Goal: Information Seeking & Learning: Learn about a topic

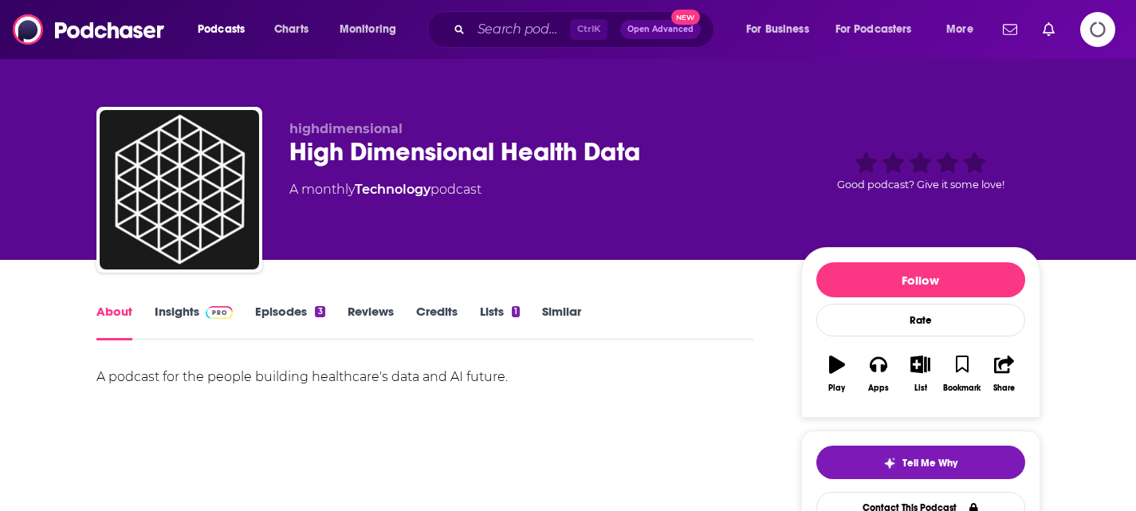
click at [173, 328] on link "Insights" at bounding box center [194, 322] width 79 height 37
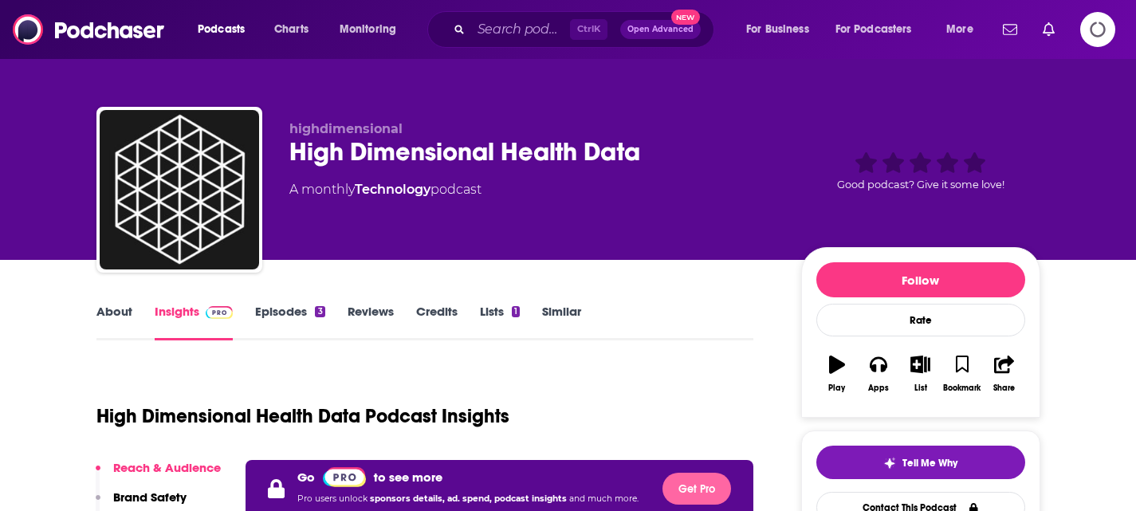
click at [720, 482] on button "Get Pro" at bounding box center [697, 489] width 69 height 32
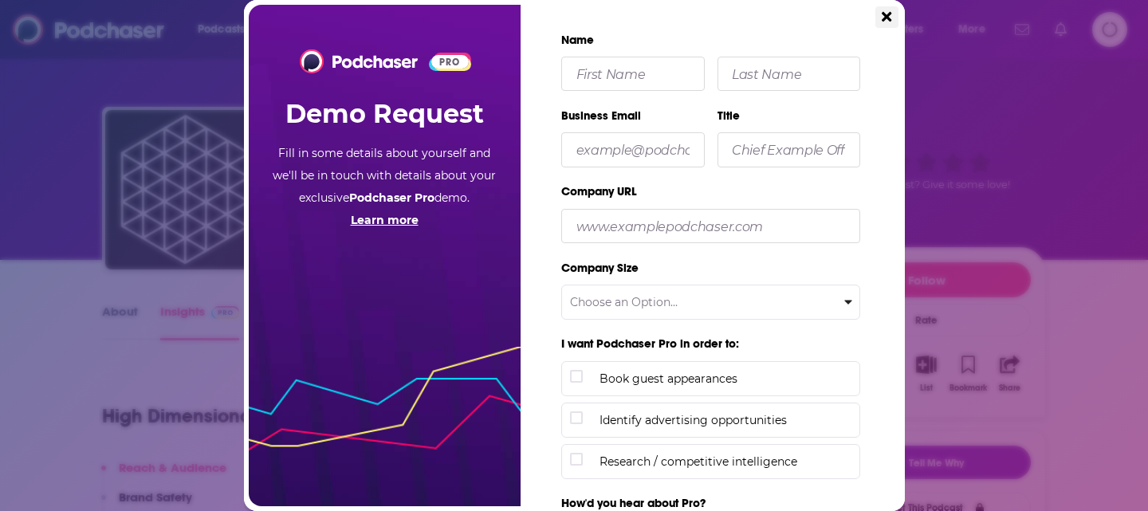
click at [888, 12] on icon "Close" at bounding box center [887, 17] width 10 height 14
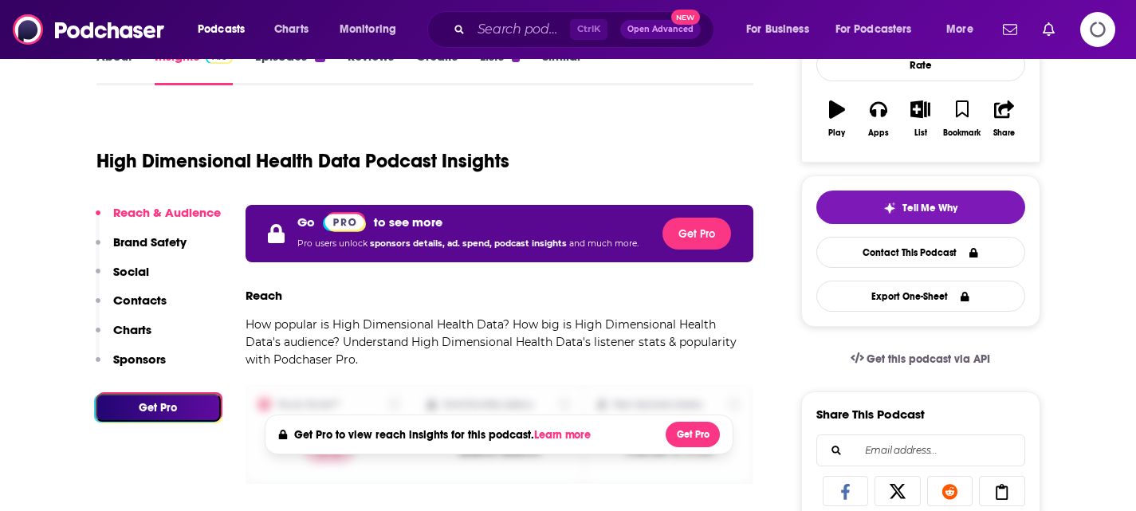
scroll to position [223, 0]
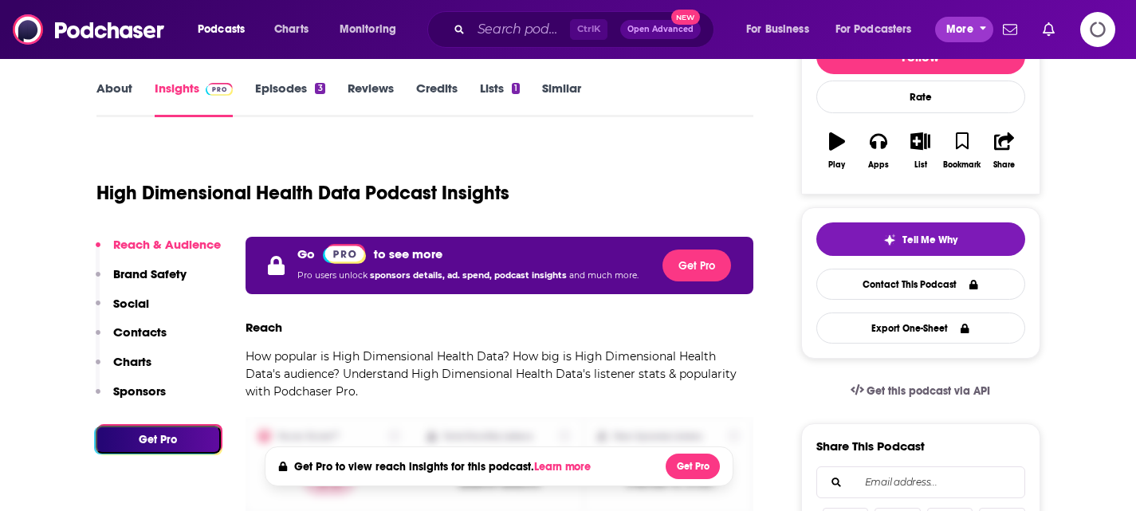
click at [970, 27] on span "More" at bounding box center [960, 29] width 27 height 22
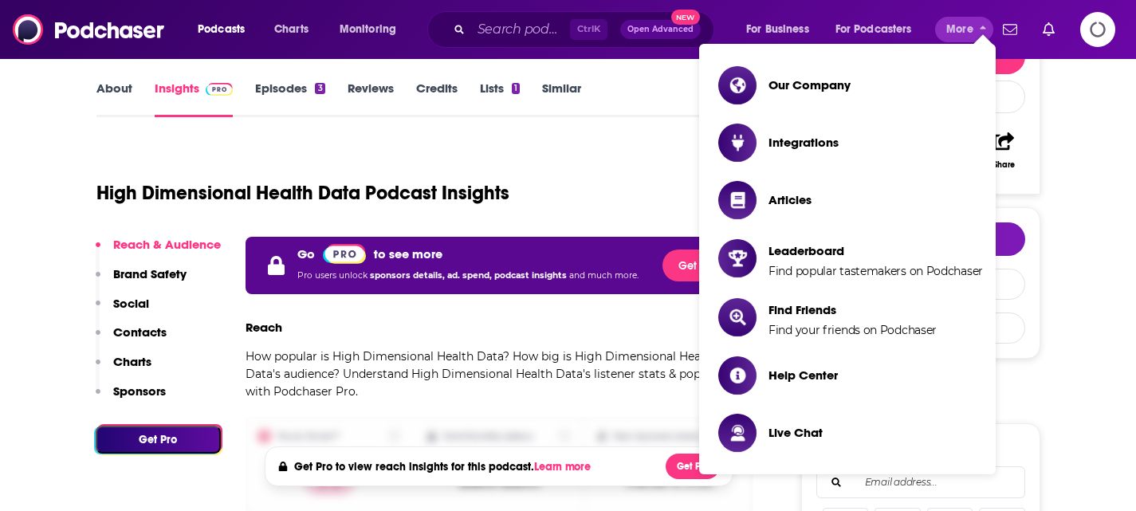
click at [1105, 38] on icon "Logging in" at bounding box center [1097, 29] width 49 height 49
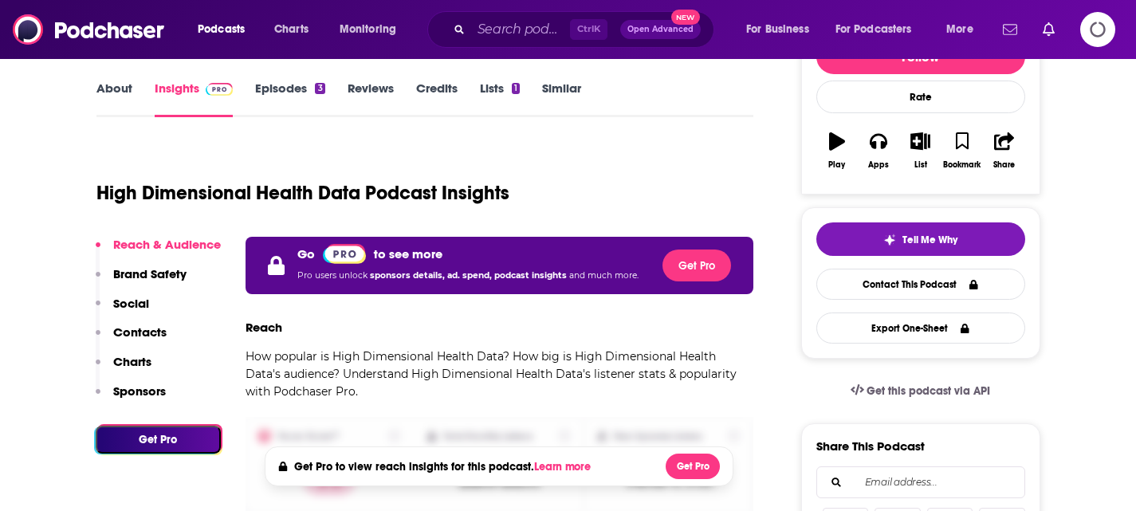
click at [1014, 31] on icon "Show notifications dropdown" at bounding box center [1010, 29] width 14 height 14
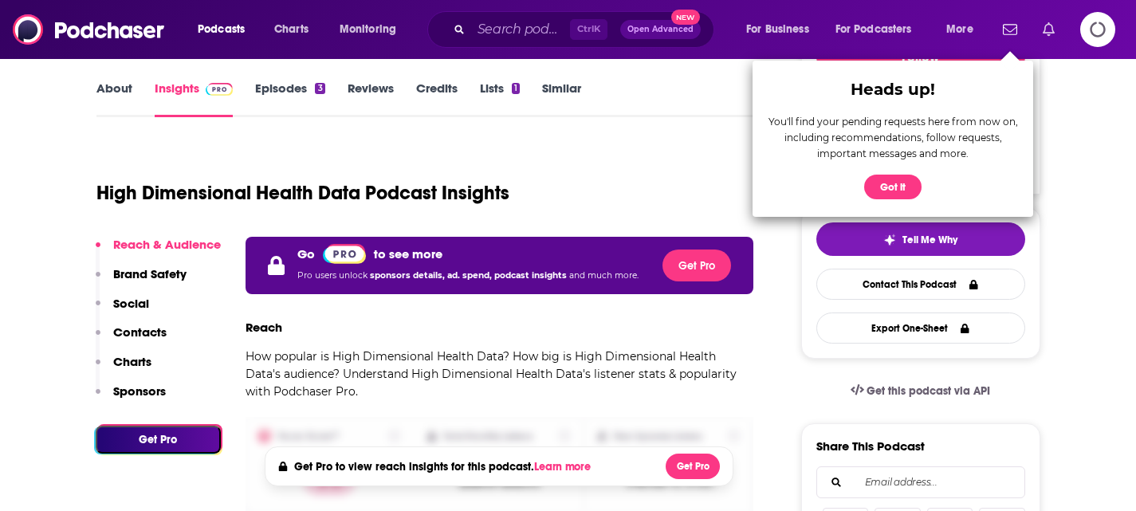
click at [1039, 31] on link "Show notifications dropdown" at bounding box center [1049, 29] width 25 height 27
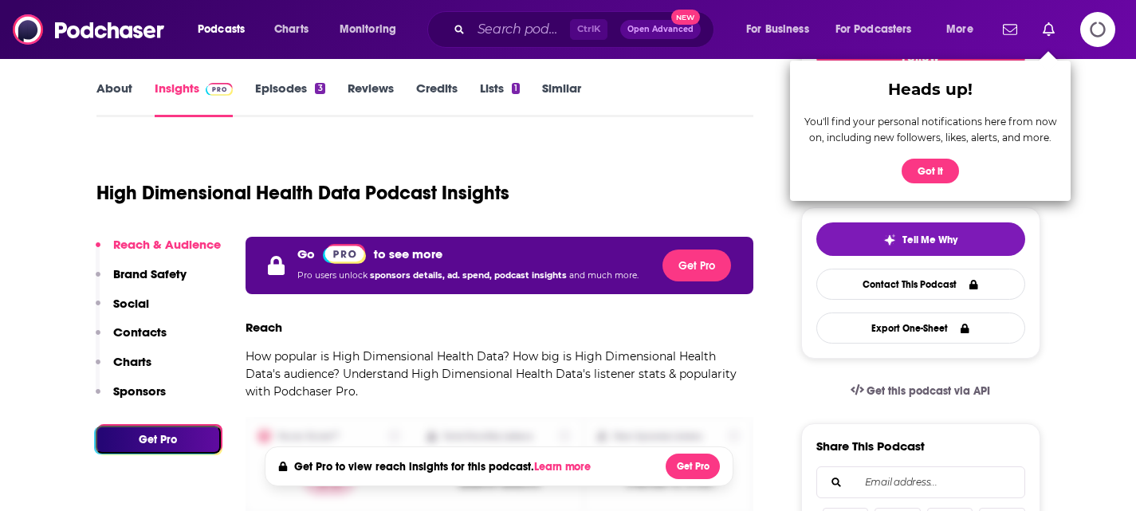
click at [1089, 47] on div "Podcasts Charts Monitoring Ctrl K Open Advanced New For Business For Podcasters…" at bounding box center [568, 29] width 1136 height 59
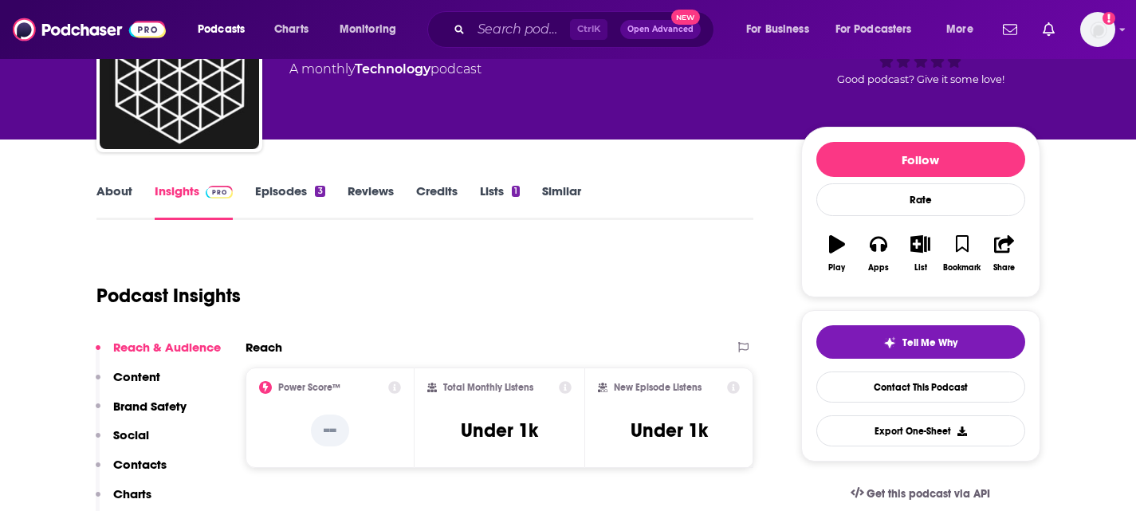
scroll to position [96, 0]
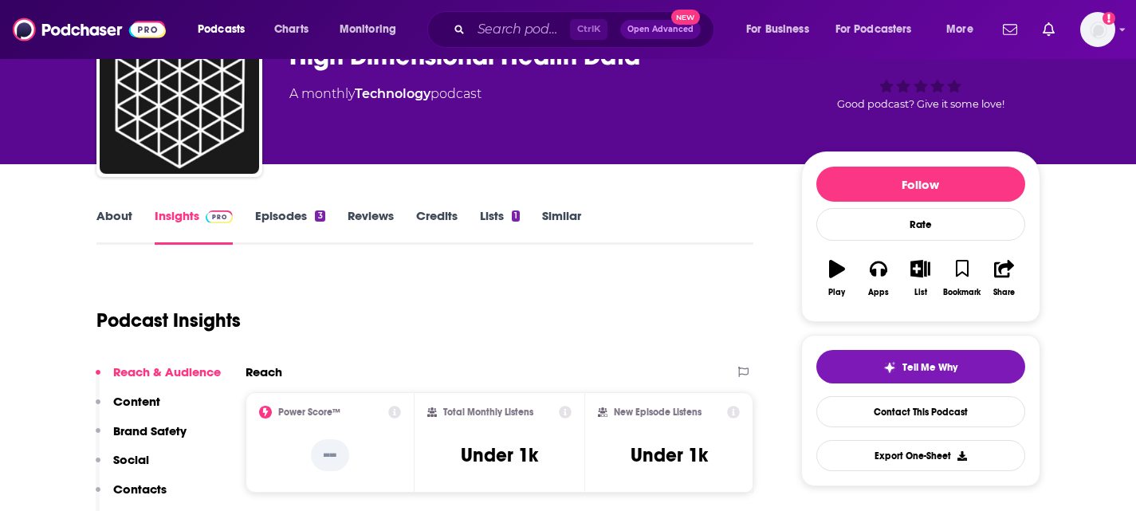
click at [281, 220] on link "Episodes 3" at bounding box center [289, 226] width 69 height 37
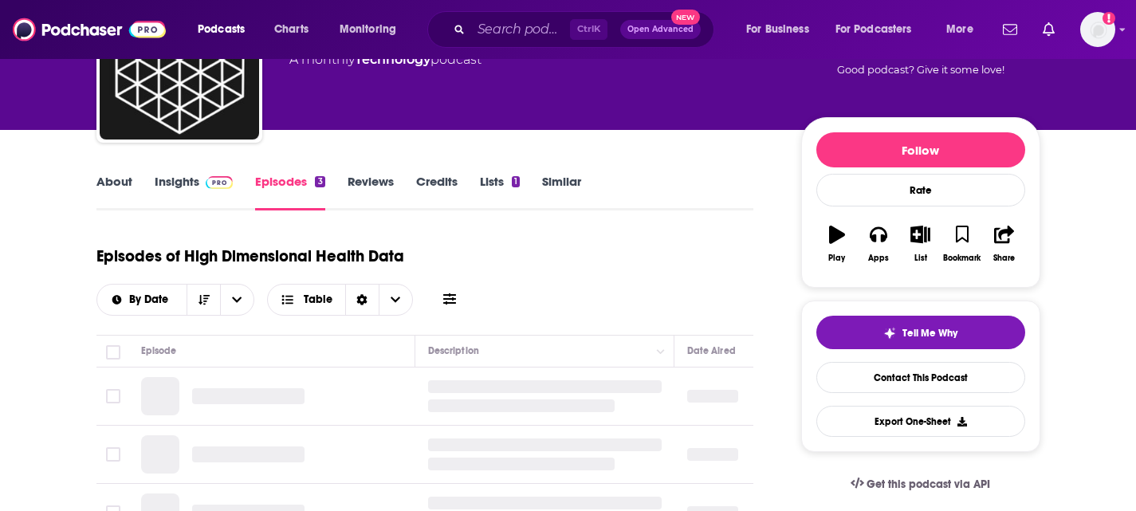
scroll to position [255, 0]
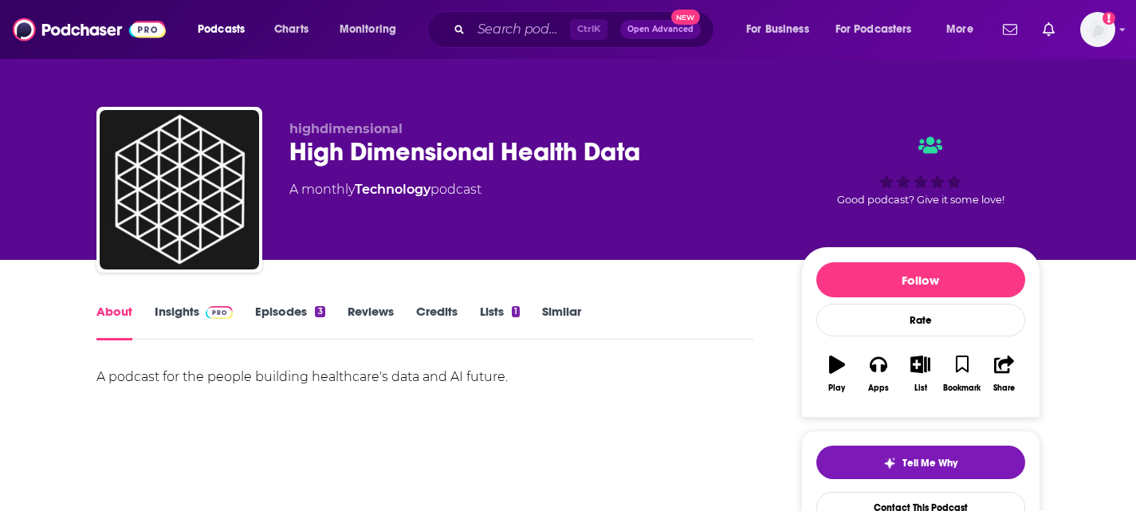
click at [278, 312] on link "Episodes 3" at bounding box center [289, 322] width 69 height 37
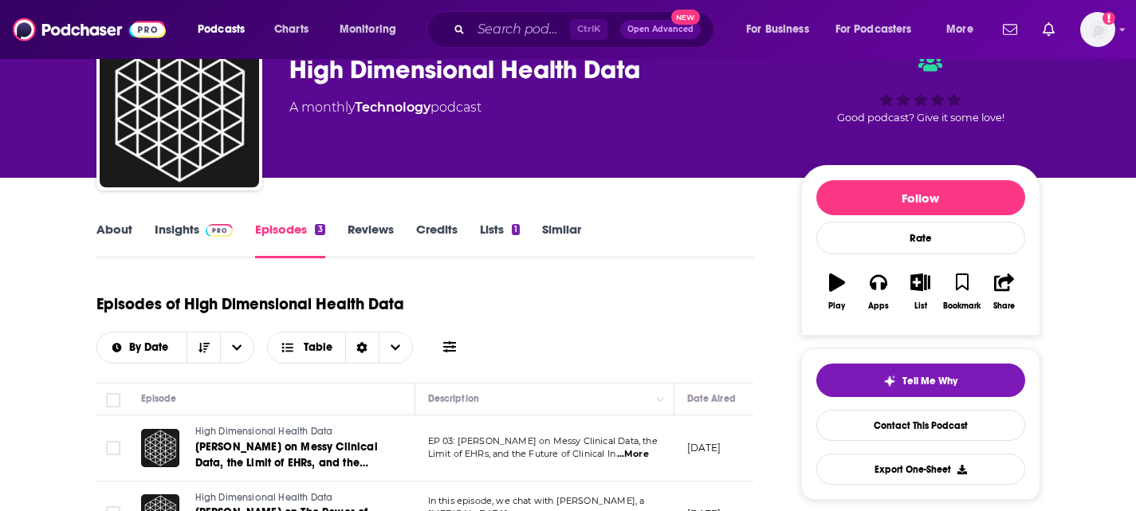
scroll to position [255, 0]
